Goal: Task Accomplishment & Management: Manage account settings

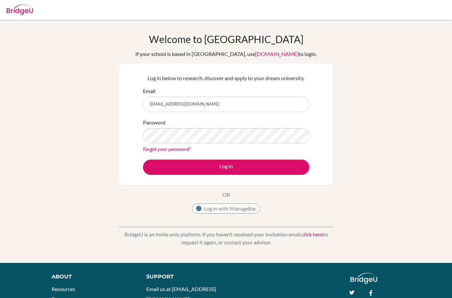
type input "[EMAIL_ADDRESS][DOMAIN_NAME]"
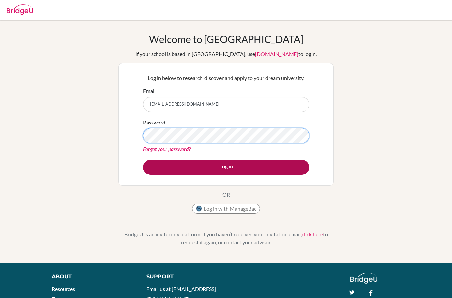
click at [255, 168] on button "Log in" at bounding box center [226, 166] width 166 height 15
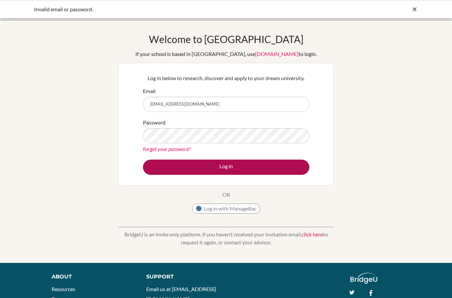
click at [265, 168] on button "Log in" at bounding box center [226, 166] width 166 height 15
click at [248, 172] on button "Log in" at bounding box center [226, 166] width 166 height 15
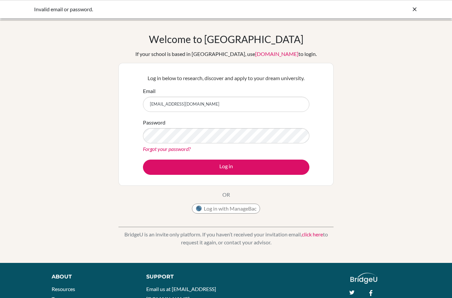
click at [98, 121] on div "Welcome to [GEOGRAPHIC_DATA] If your school is based in [GEOGRAPHIC_DATA], use …" at bounding box center [226, 141] width 452 height 216
click at [154, 105] on input "[EMAIL_ADDRESS][DOMAIN_NAME]" at bounding box center [226, 104] width 166 height 15
click at [154, 104] on input "[EMAIL_ADDRESS][DOMAIN_NAME]" at bounding box center [226, 104] width 166 height 15
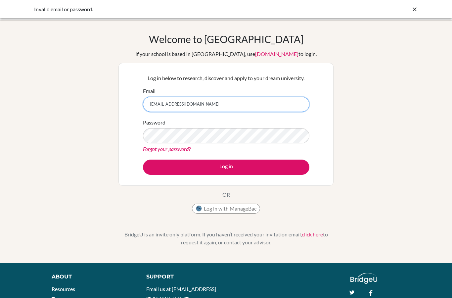
type input "zfabres@isps.edu.tt"
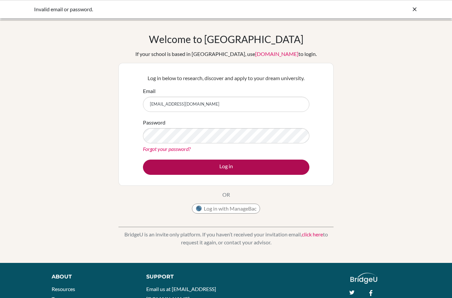
click at [262, 164] on button "Log in" at bounding box center [226, 166] width 166 height 15
click at [251, 174] on button "Log in" at bounding box center [226, 166] width 166 height 15
